Goal: Complete application form

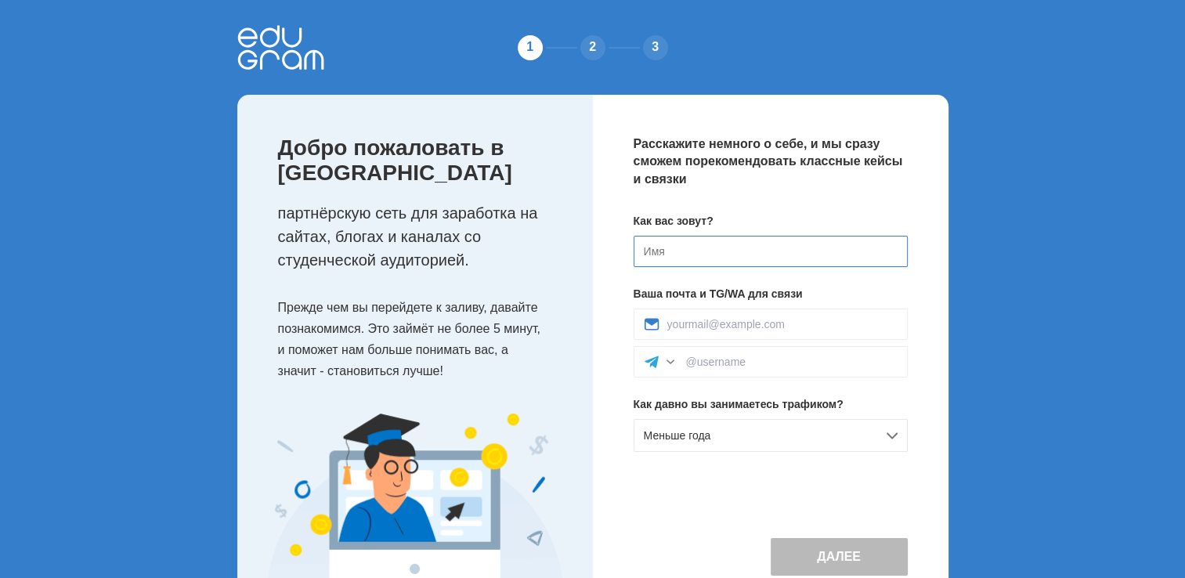
click at [728, 258] on input at bounding box center [771, 251] width 274 height 31
type input "[PERSON_NAME]"
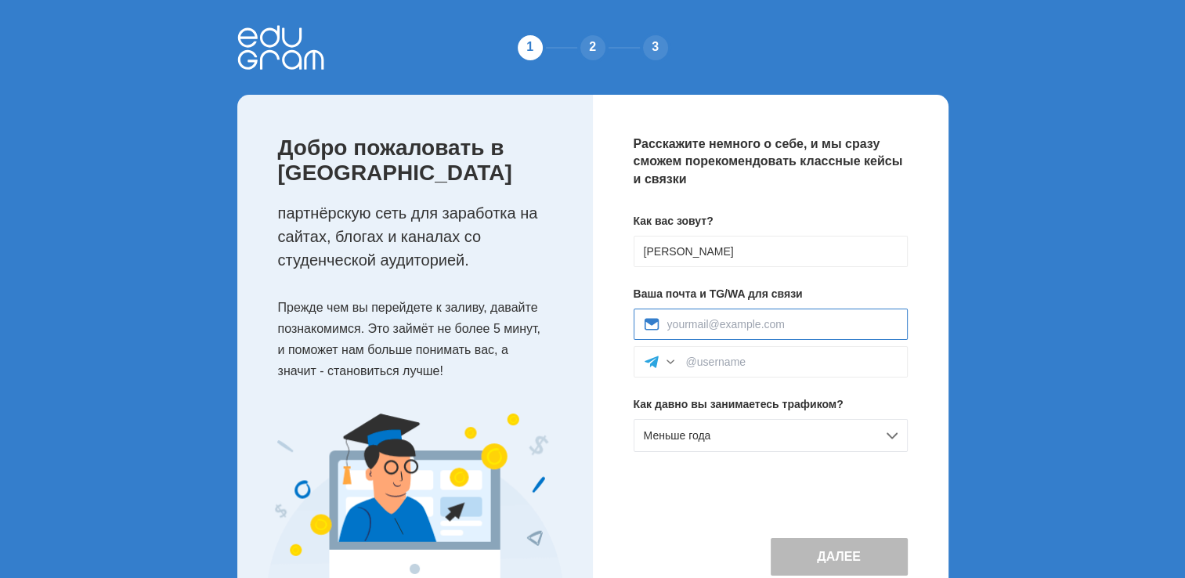
click at [755, 323] on input at bounding box center [782, 324] width 230 height 13
type input "[PERSON_NAME][EMAIL_ADDRESS][DOMAIN_NAME]"
click at [668, 359] on div at bounding box center [671, 362] width 16 height 16
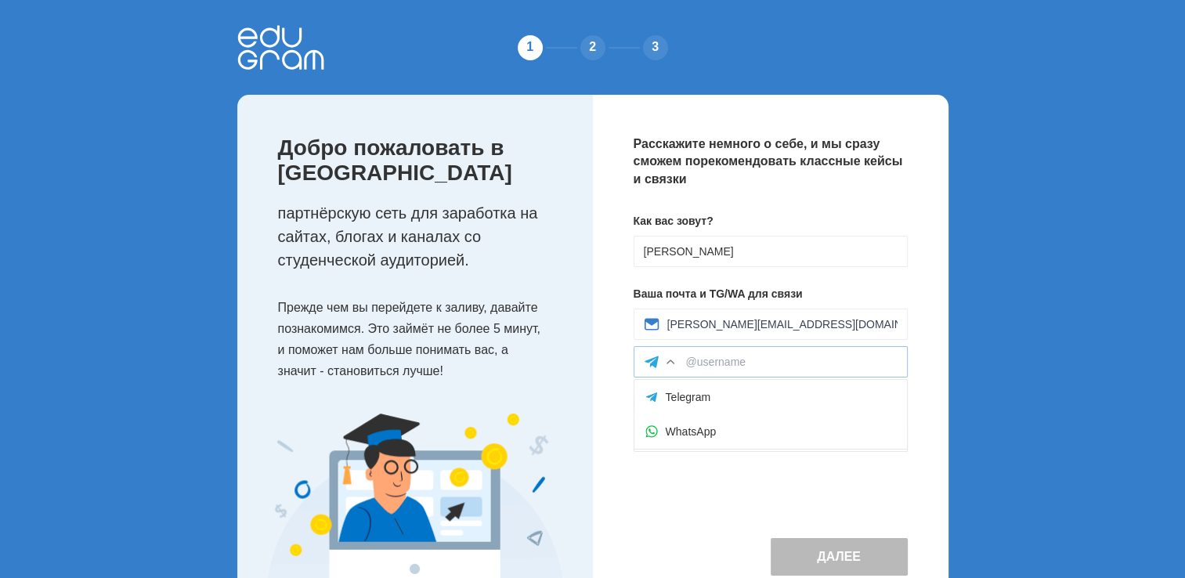
click at [668, 359] on div at bounding box center [671, 362] width 16 height 16
click at [675, 432] on div "WhatsApp" at bounding box center [770, 431] width 273 height 34
click at [731, 363] on input at bounding box center [791, 362] width 211 height 13
click at [690, 439] on span "Меньше года" at bounding box center [677, 435] width 67 height 13
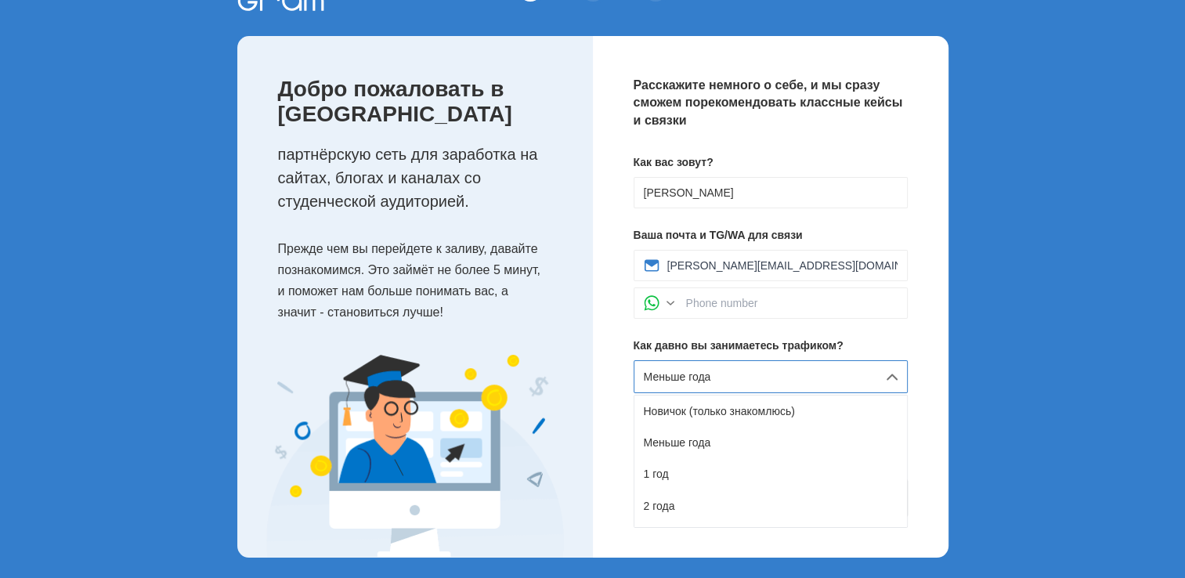
scroll to position [63, 0]
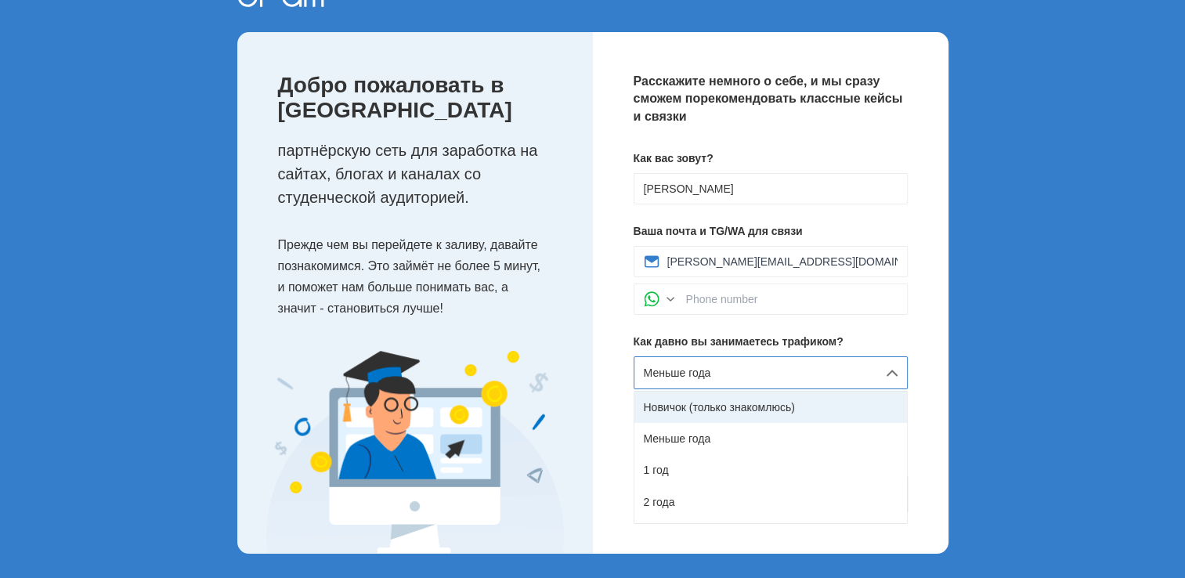
click at [655, 414] on div "Новичок (только знакомлюсь)" at bounding box center [770, 407] width 273 height 31
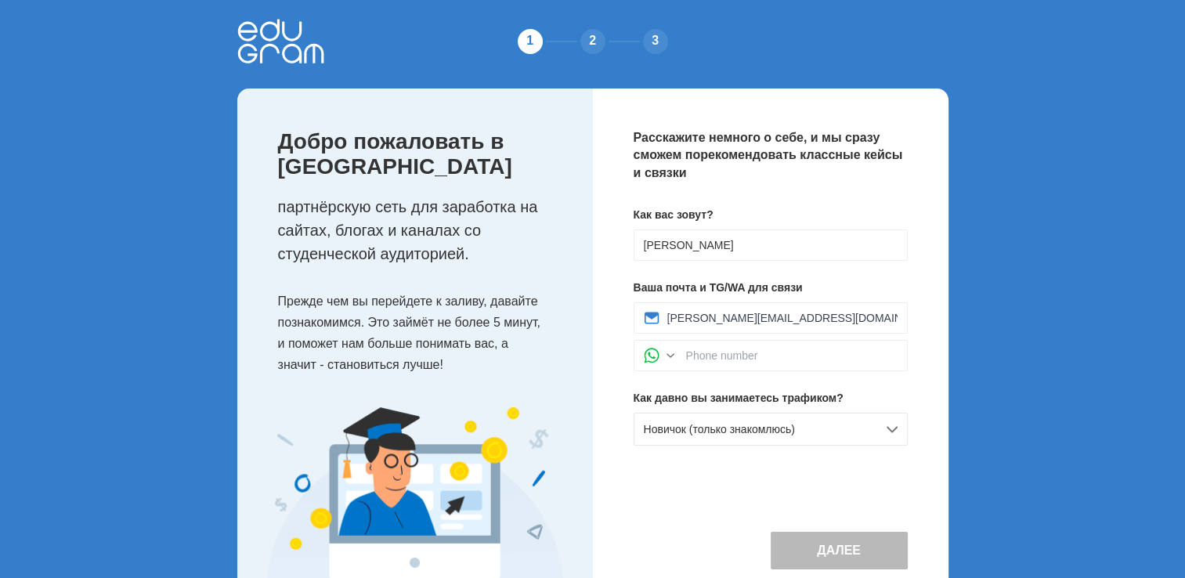
scroll to position [0, 0]
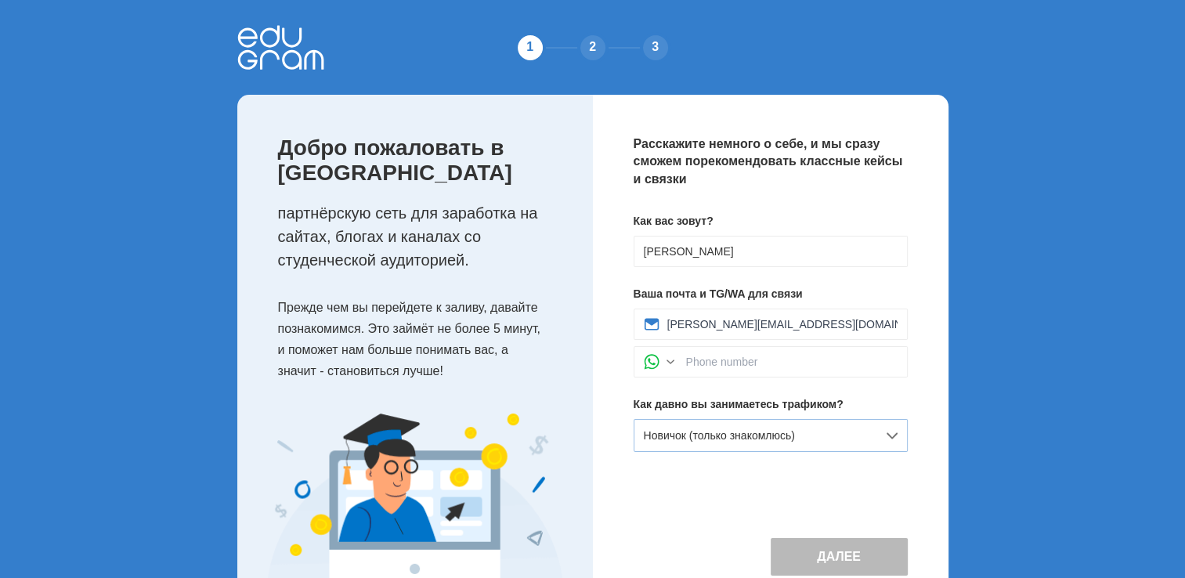
click at [674, 432] on span "Новичок (только знакомлюсь)" at bounding box center [719, 435] width 151 height 13
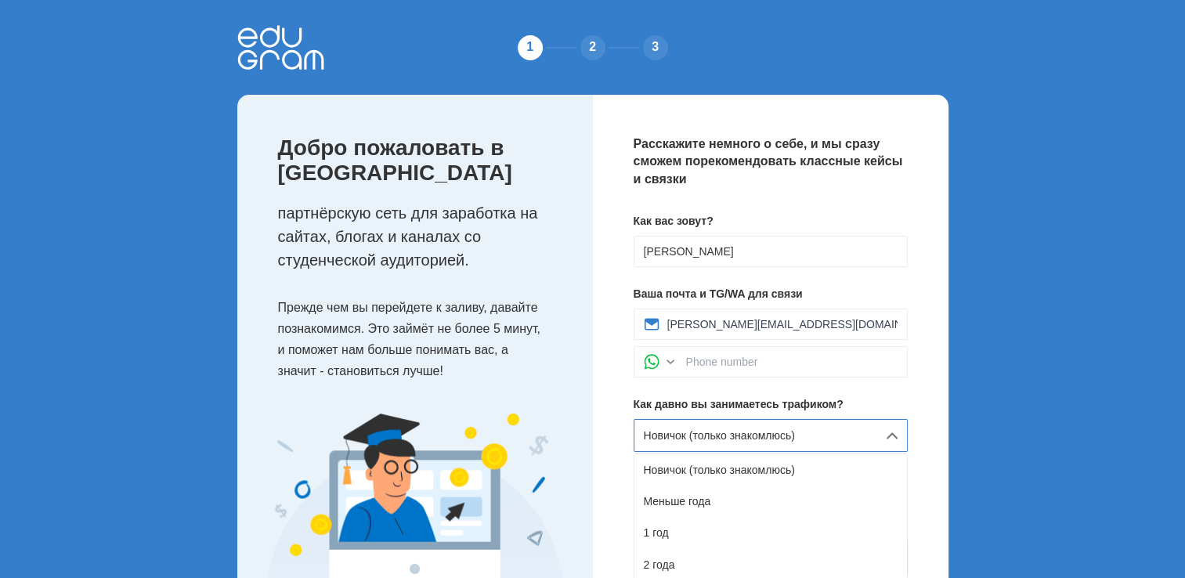
click at [675, 429] on span "Новичок (только знакомлюсь)" at bounding box center [719, 435] width 151 height 13
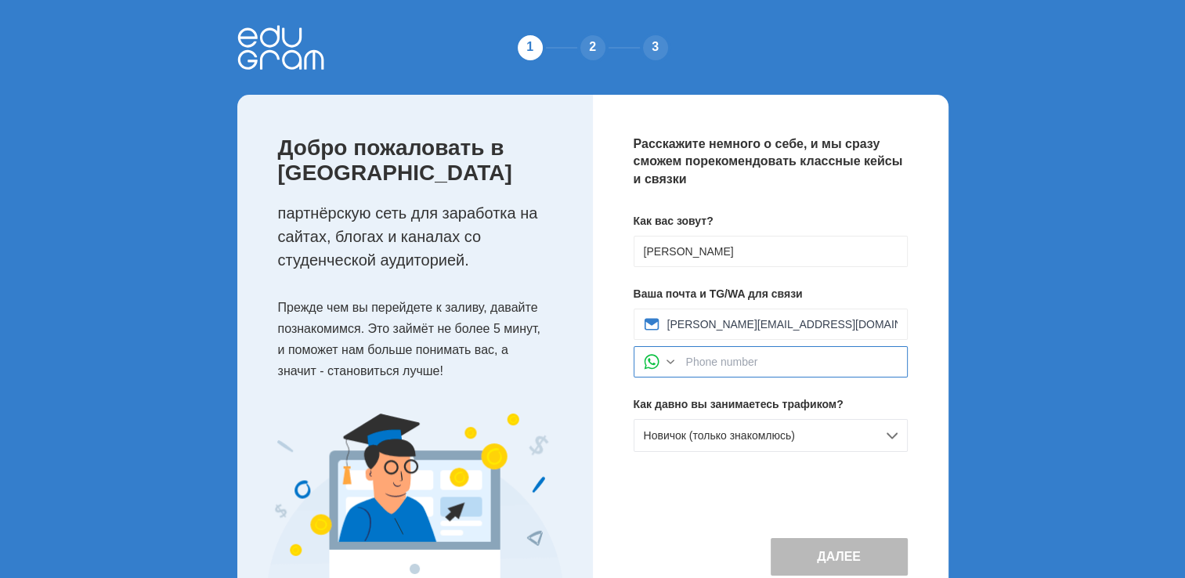
click at [691, 363] on input at bounding box center [791, 362] width 211 height 13
click at [782, 356] on input at bounding box center [791, 362] width 211 height 13
click at [686, 356] on input "37433742728" at bounding box center [791, 362] width 211 height 13
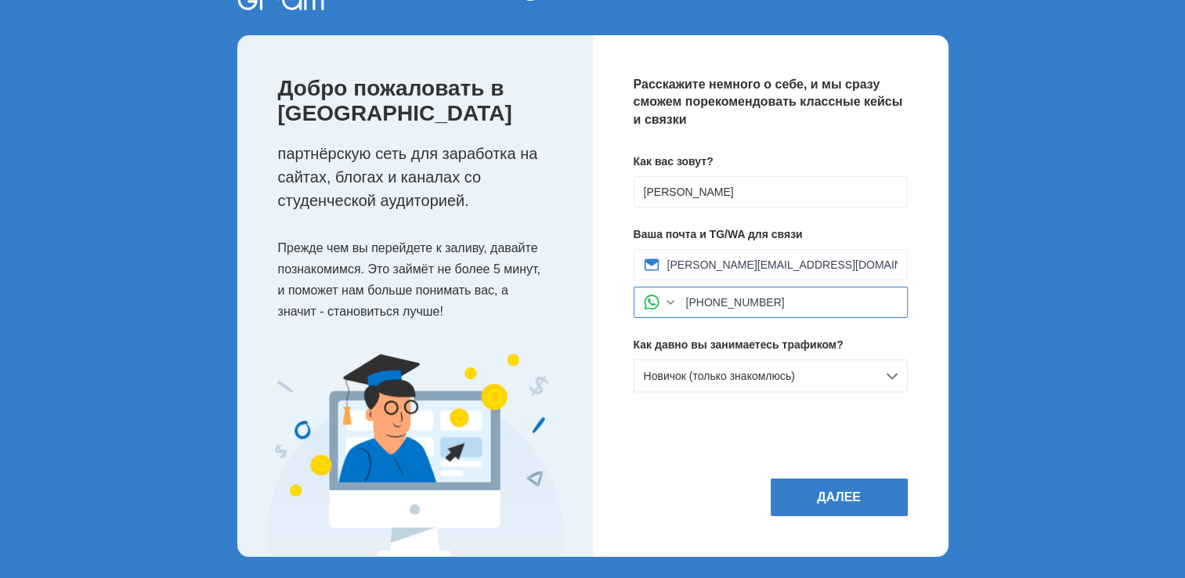
scroll to position [63, 0]
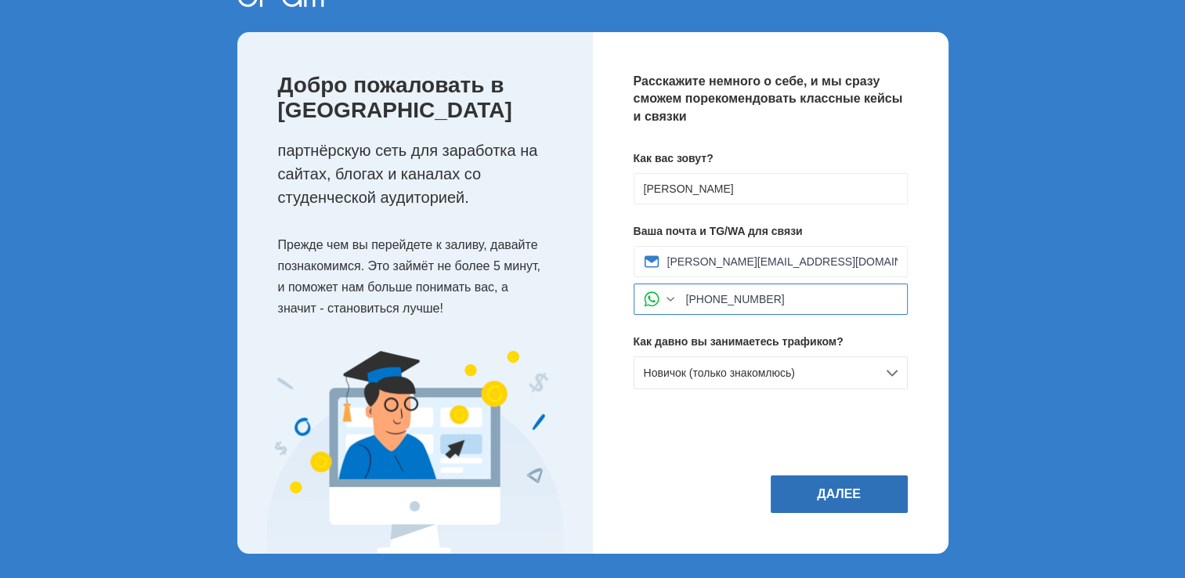
type input "[PHONE_NUMBER]"
click at [825, 492] on button "Далее" at bounding box center [839, 494] width 137 height 38
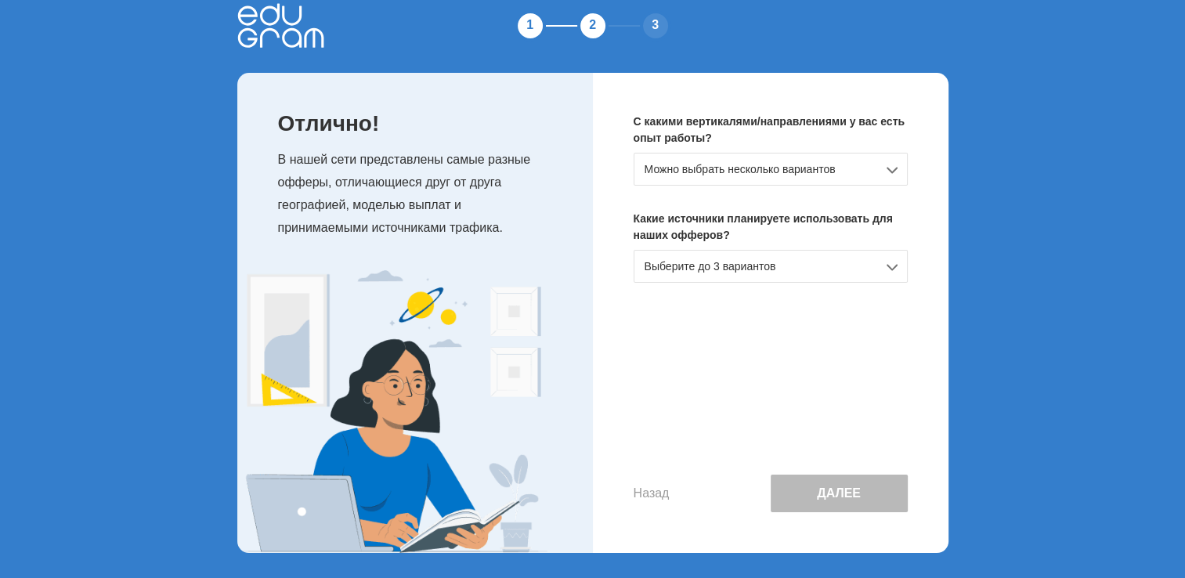
scroll to position [0, 0]
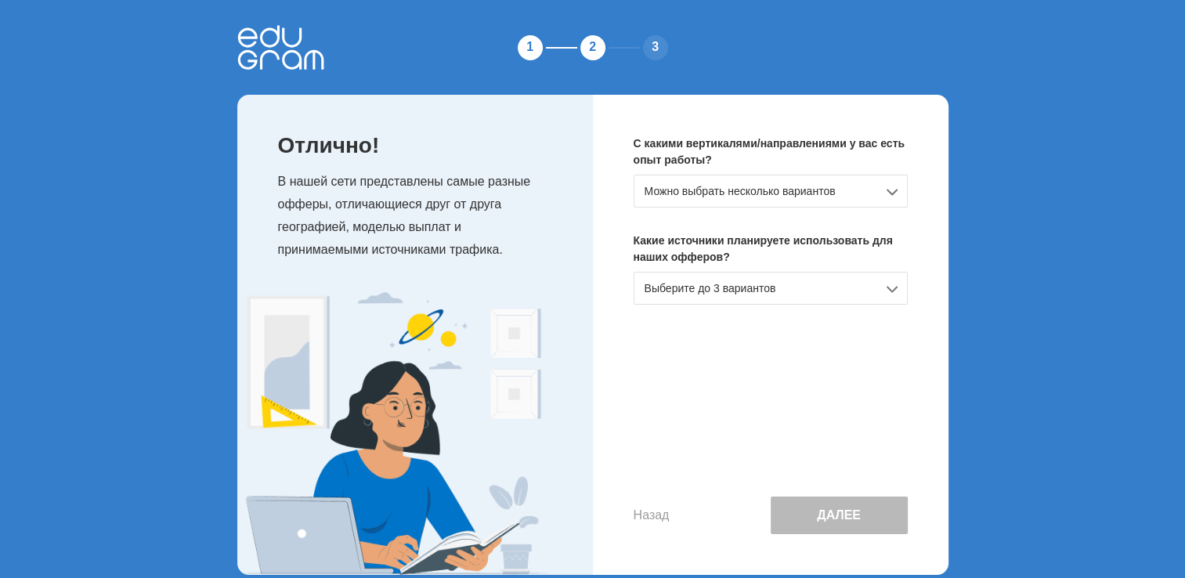
click at [760, 186] on div "Можно выбрать несколько вариантов" at bounding box center [771, 191] width 274 height 33
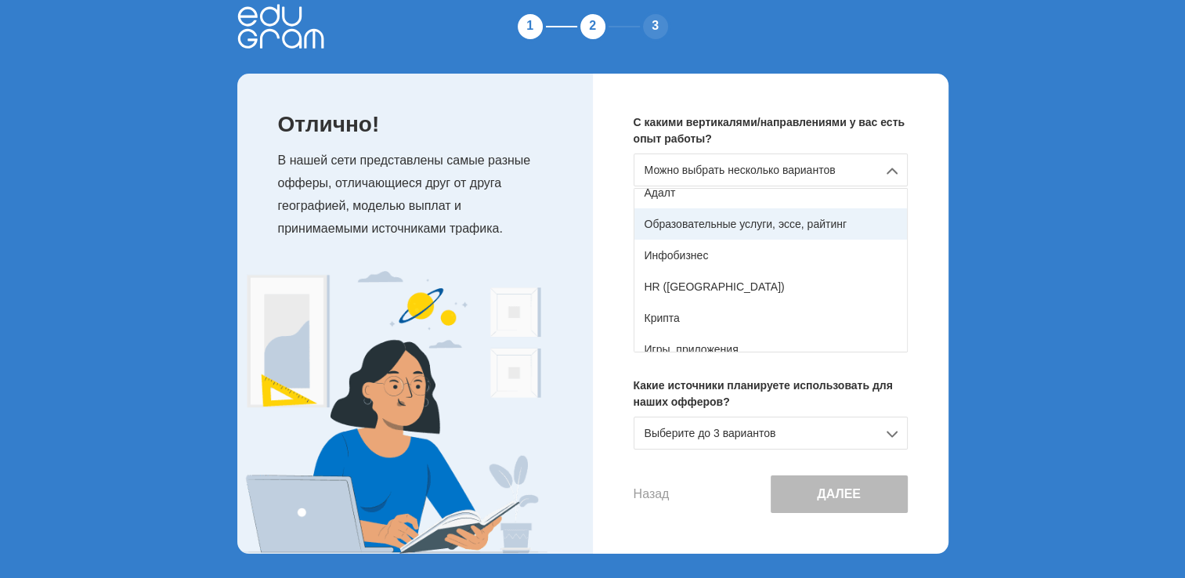
scroll to position [197, 0]
click at [833, 221] on div "Образовательные услуги, эссе, райтинг" at bounding box center [770, 226] width 273 height 31
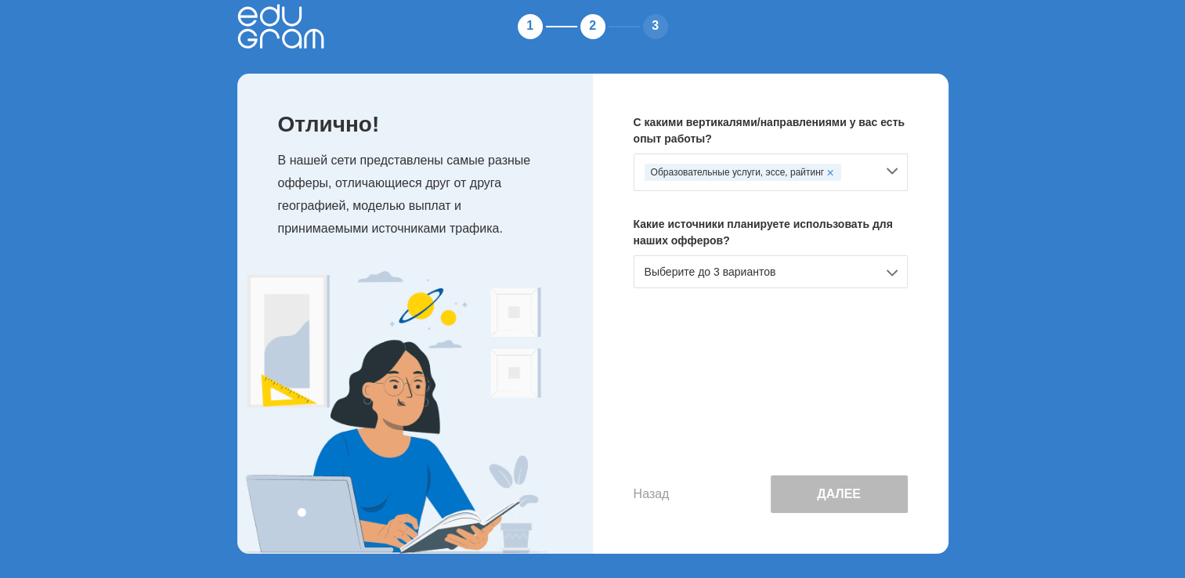
click at [782, 172] on div "Образовательные услуги, эссе, райтинг" at bounding box center [743, 172] width 197 height 17
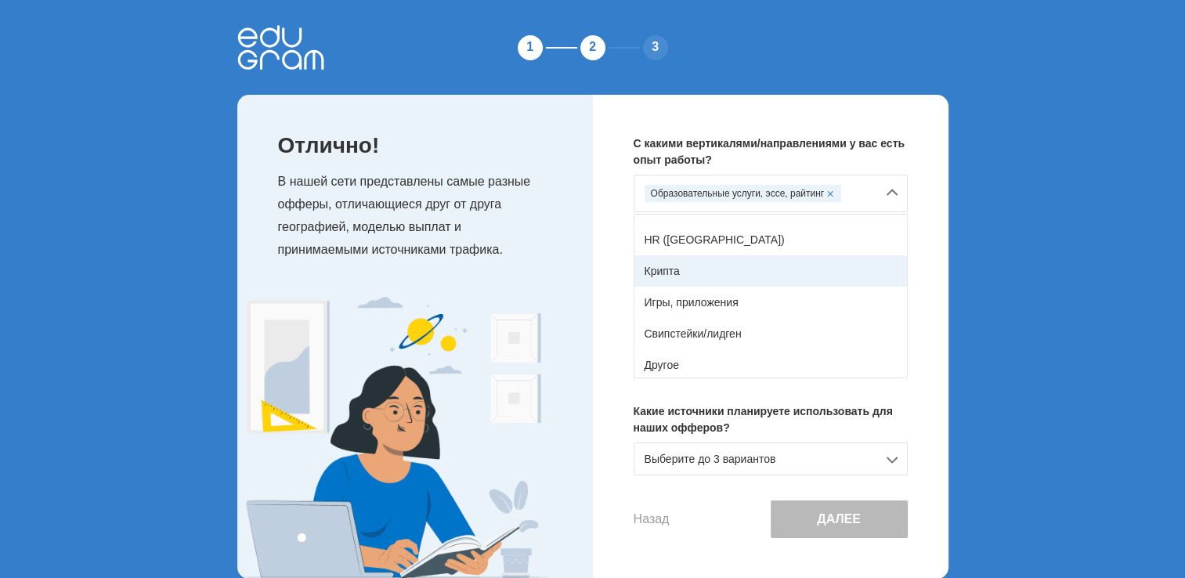
scroll to position [276, 0]
click at [892, 200] on div "Образовательные услуги, эссе, райтинг" at bounding box center [771, 194] width 274 height 38
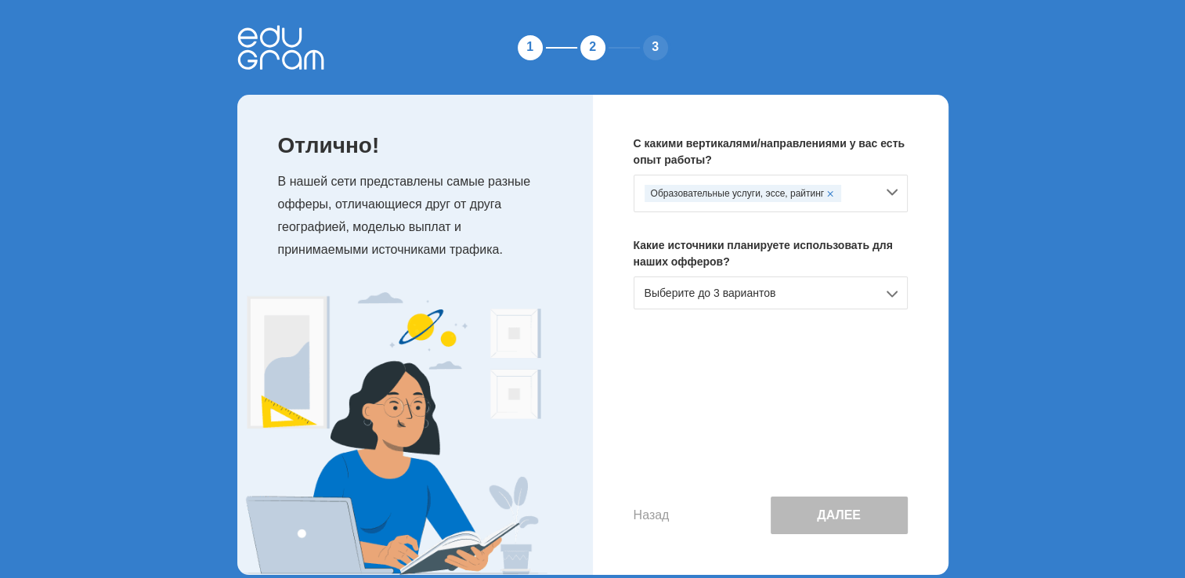
click at [730, 280] on div "Выберите до 3 вариантов" at bounding box center [771, 292] width 274 height 33
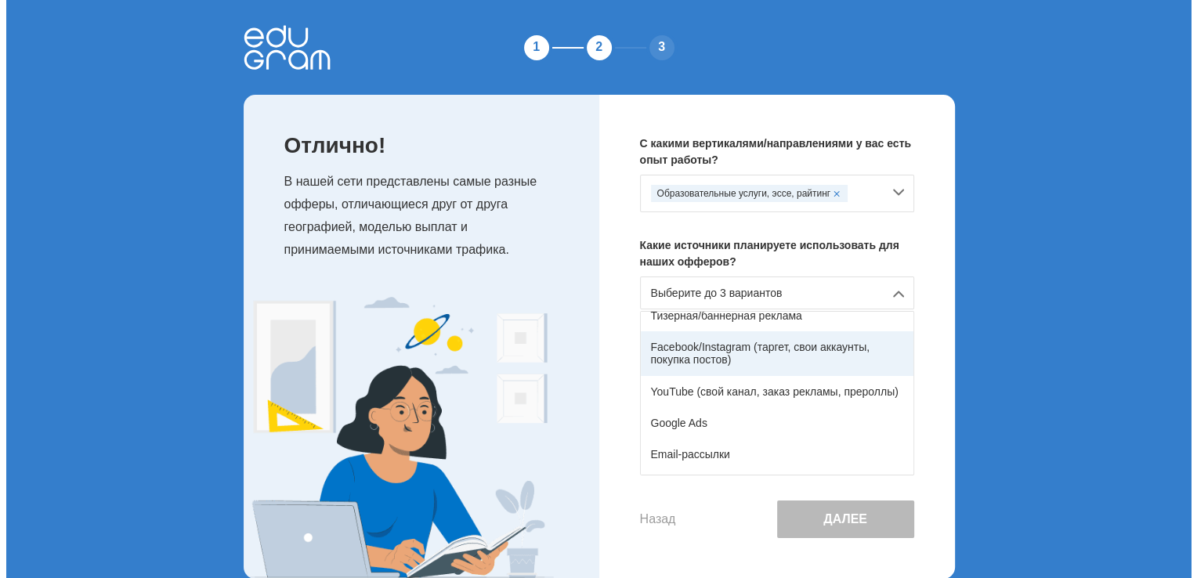
scroll to position [78, 0]
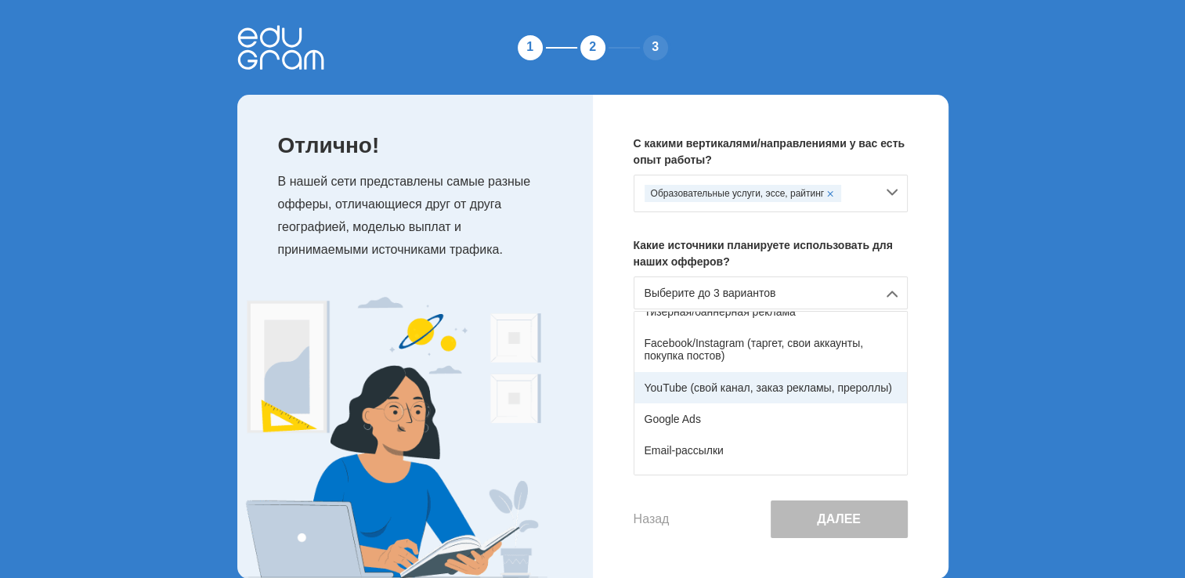
click at [768, 386] on div "YouTube (свой канал, заказ рекламы, прероллы)" at bounding box center [770, 387] width 273 height 31
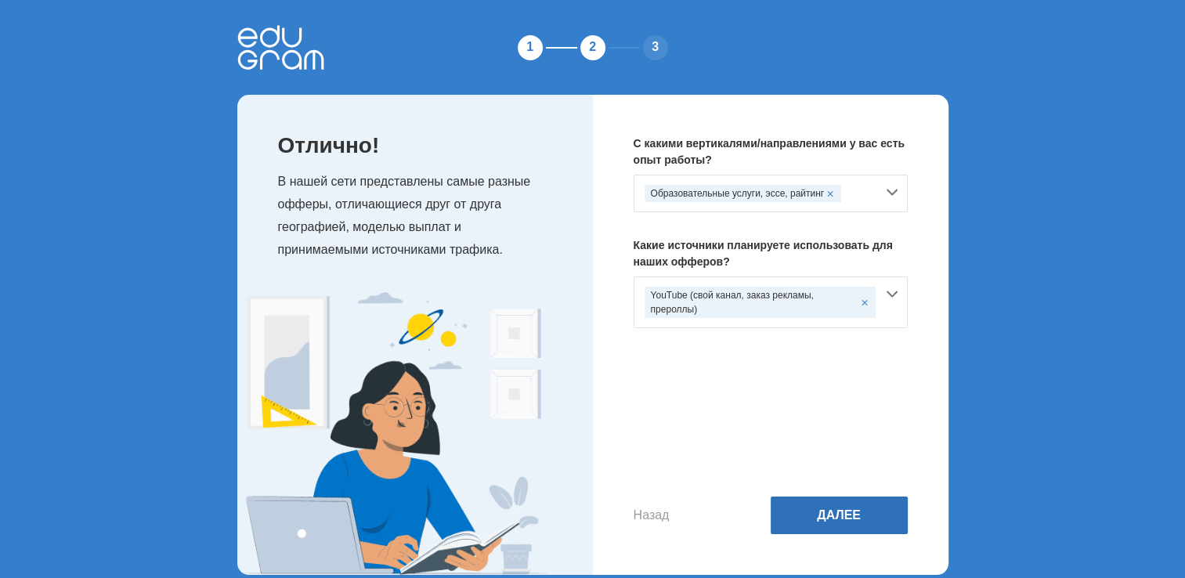
click at [871, 522] on button "Далее" at bounding box center [839, 516] width 137 height 38
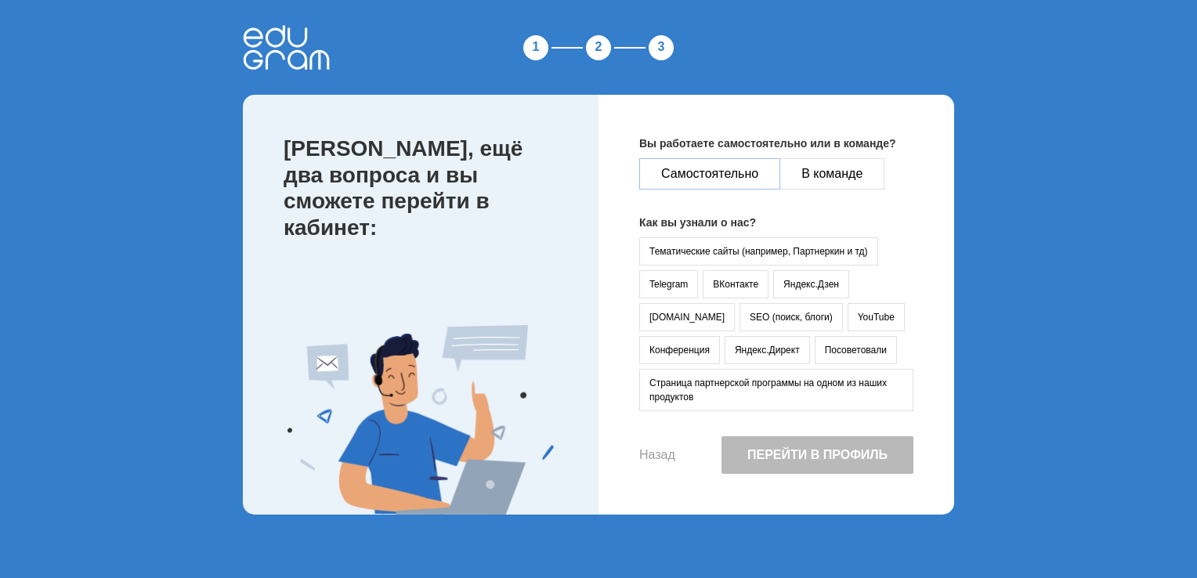
click at [736, 179] on button "Самостоятельно" at bounding box center [709, 173] width 141 height 31
click at [847, 318] on button "YouTube" at bounding box center [875, 317] width 57 height 28
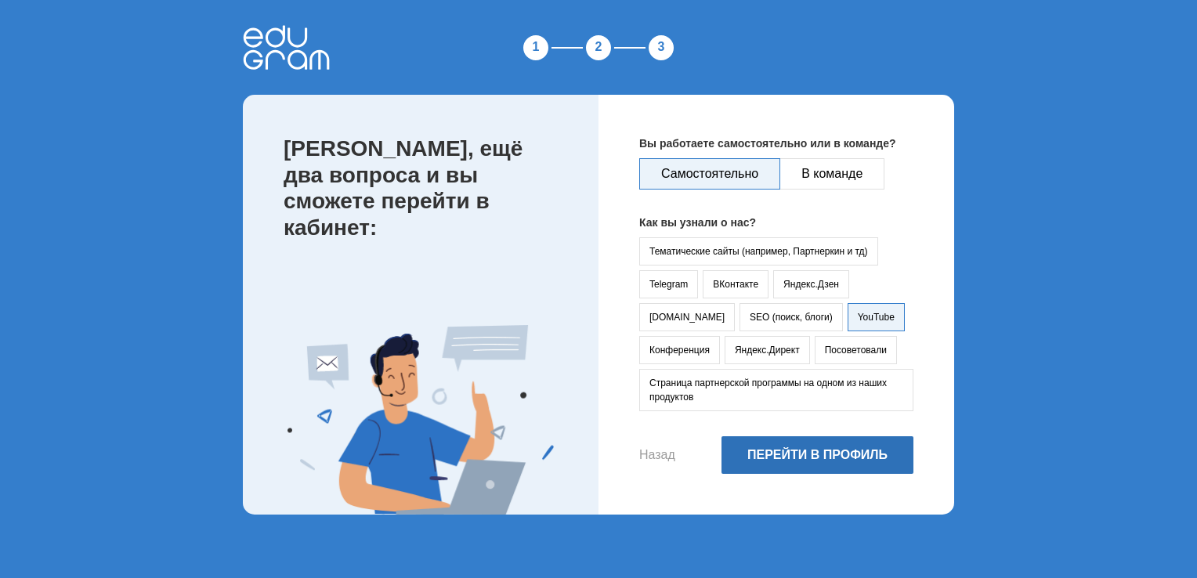
click at [797, 457] on button "Перейти в профиль" at bounding box center [817, 455] width 192 height 38
